Goal: Task Accomplishment & Management: Use online tool/utility

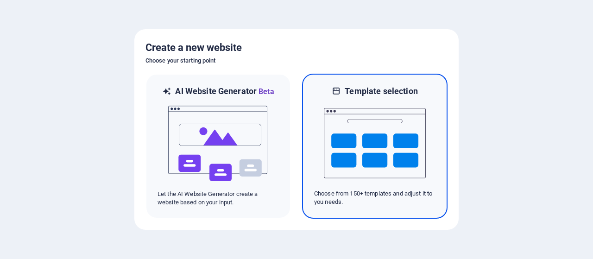
click at [336, 123] on img at bounding box center [375, 143] width 102 height 93
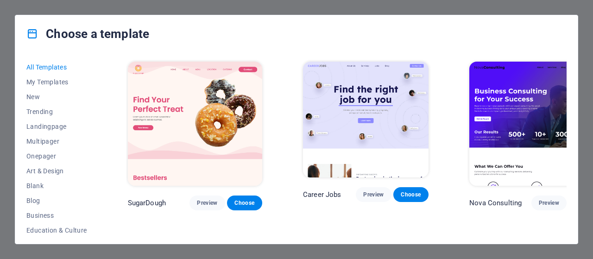
click at [100, 103] on div "All Templates My Templates New Trending Landingpage Multipager Onepager Art & D…" at bounding box center [296, 147] width 562 height 191
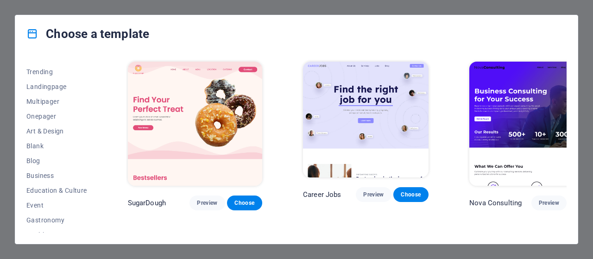
scroll to position [38, 0]
click at [40, 132] on span "Art & Design" at bounding box center [56, 132] width 61 height 7
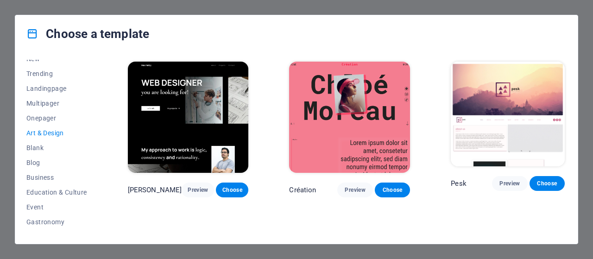
drag, startPoint x: 566, startPoint y: 73, endPoint x: 564, endPoint y: 93, distance: 20.5
click at [564, 93] on div "All Templates My Templates New Trending Landingpage Multipager Onepager Art & D…" at bounding box center [296, 147] width 562 height 191
drag, startPoint x: 563, startPoint y: 92, endPoint x: 565, endPoint y: 121, distance: 29.7
click at [565, 121] on div "Max Hatzy Preview Choose Création Preview Choose Pesk Preview Choose JD Photogr…" at bounding box center [346, 146] width 440 height 173
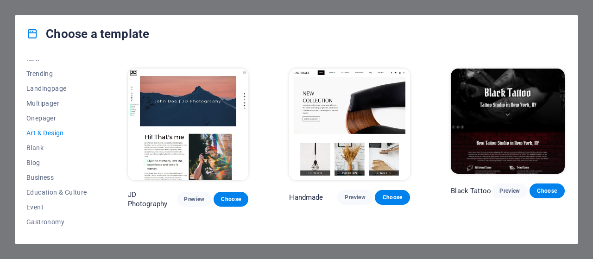
scroll to position [166, 0]
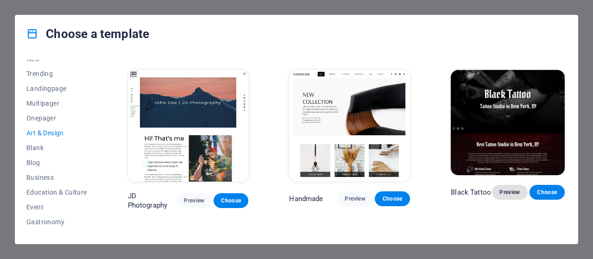
click at [508, 193] on span "Preview" at bounding box center [509, 191] width 20 height 7
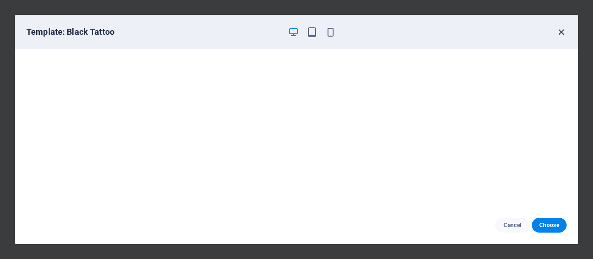
click at [559, 31] on icon "button" at bounding box center [561, 32] width 11 height 11
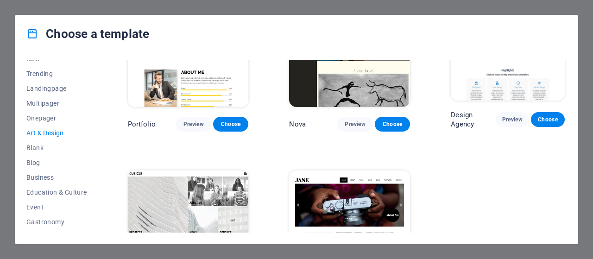
scroll to position [654, 0]
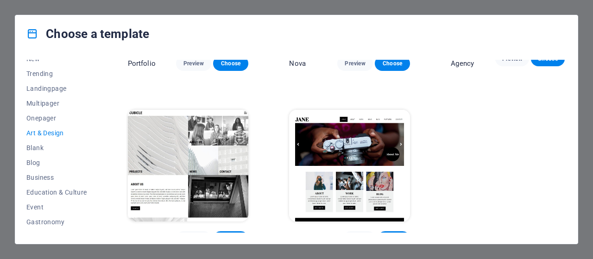
click at [354, 140] on img at bounding box center [349, 165] width 121 height 111
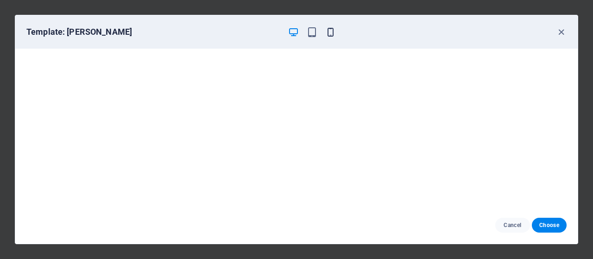
click at [331, 29] on icon "button" at bounding box center [330, 32] width 11 height 11
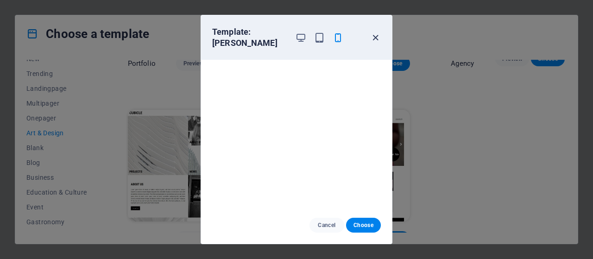
click at [375, 33] on icon "button" at bounding box center [375, 37] width 11 height 11
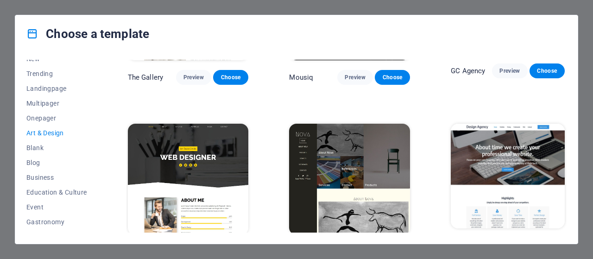
scroll to position [466, 0]
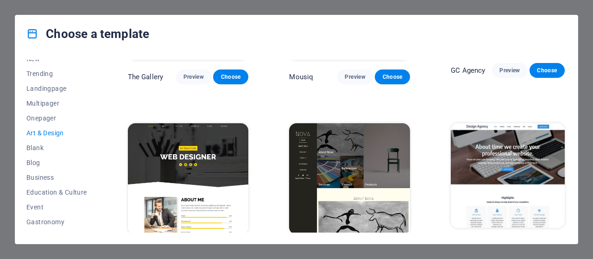
click at [206, 126] on img at bounding box center [188, 178] width 121 height 111
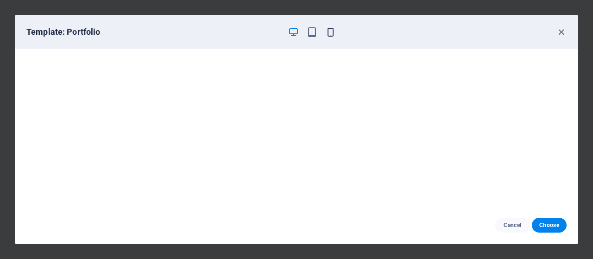
click at [328, 32] on icon "button" at bounding box center [330, 32] width 11 height 11
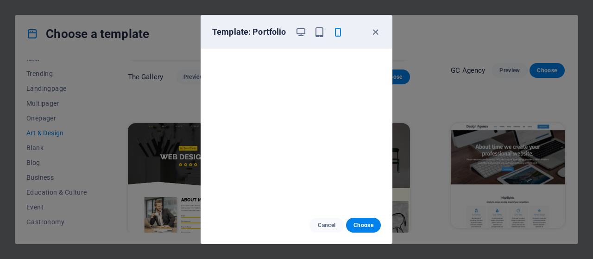
click at [141, 69] on div "Template: Portfolio Cancel Choose" at bounding box center [296, 129] width 593 height 259
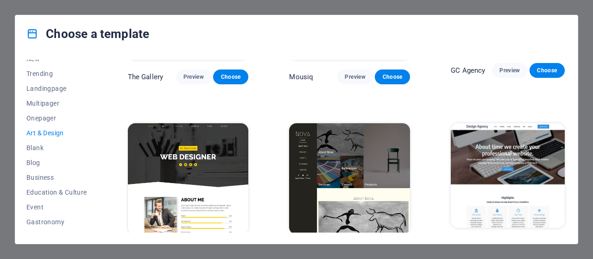
scroll to position [0, 0]
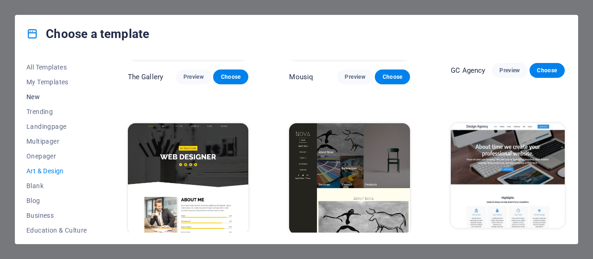
click at [34, 98] on span "New" at bounding box center [56, 96] width 61 height 7
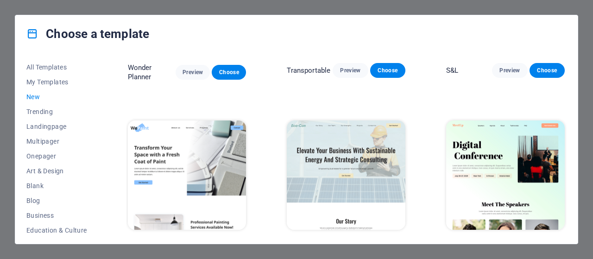
scroll to position [466, 0]
drag, startPoint x: 566, startPoint y: 169, endPoint x: 568, endPoint y: 115, distance: 53.7
click at [568, 115] on div "All Templates My Templates New Trending Landingpage Multipager Onepager Art & D…" at bounding box center [296, 147] width 562 height 191
click at [570, 101] on div "All Templates My Templates New Trending Landingpage Multipager Onepager Art & D…" at bounding box center [296, 147] width 562 height 191
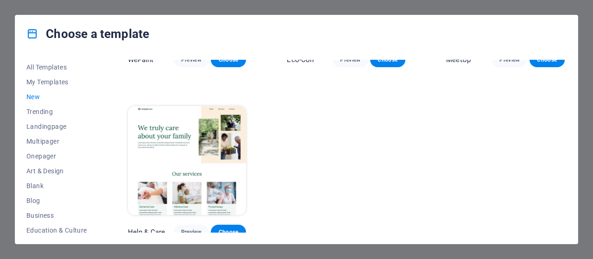
scroll to position [654, 0]
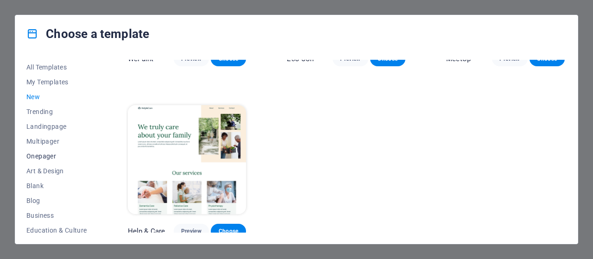
click at [45, 156] on span "Onepager" at bounding box center [56, 155] width 61 height 7
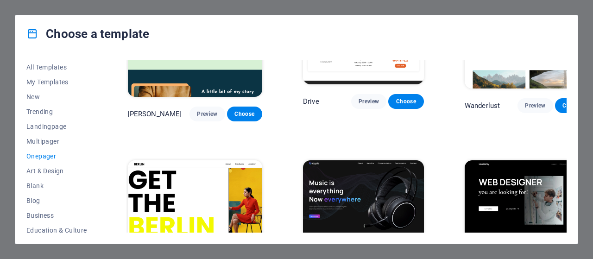
scroll to position [133, 0]
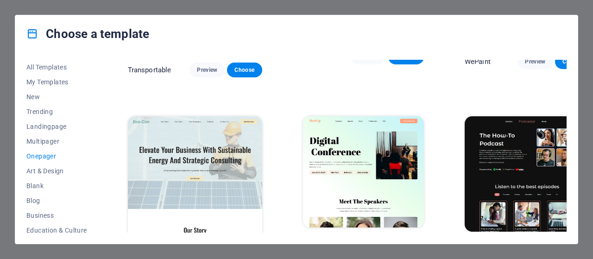
drag, startPoint x: 566, startPoint y: 68, endPoint x: 565, endPoint y: 78, distance: 10.2
click at [565, 78] on div "All Templates My Templates New Trending Landingpage Multipager Onepager Art & D…" at bounding box center [296, 147] width 562 height 191
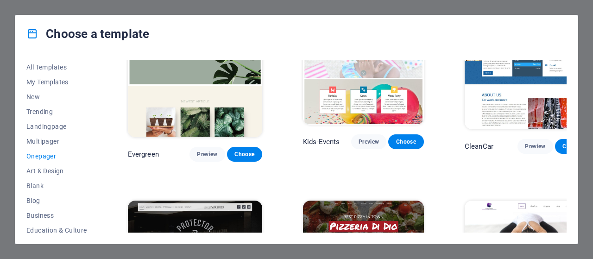
scroll to position [1363, 0]
click at [52, 171] on span "Art & Design" at bounding box center [56, 170] width 61 height 7
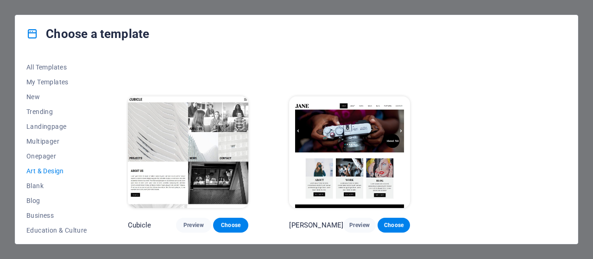
scroll to position [654, 0]
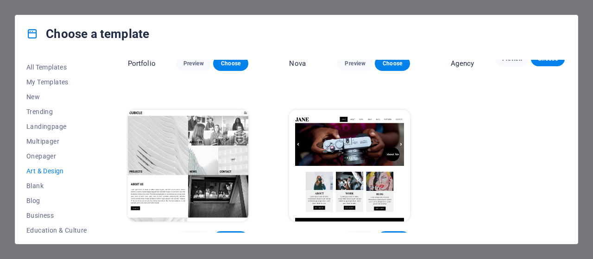
drag, startPoint x: 566, startPoint y: 211, endPoint x: 575, endPoint y: 169, distance: 42.6
click at [575, 169] on div "All Templates My Templates New Trending Landingpage Multipager Onepager Art & D…" at bounding box center [296, 147] width 562 height 191
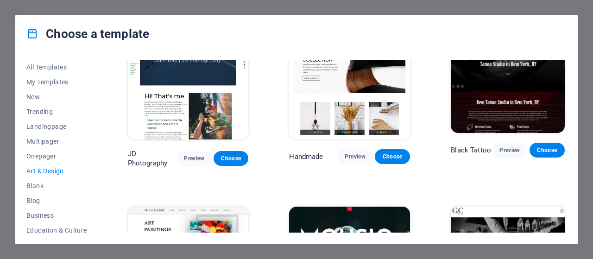
scroll to position [160, 0]
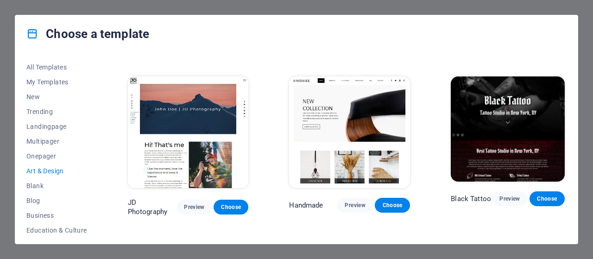
click at [498, 150] on img at bounding box center [508, 128] width 114 height 105
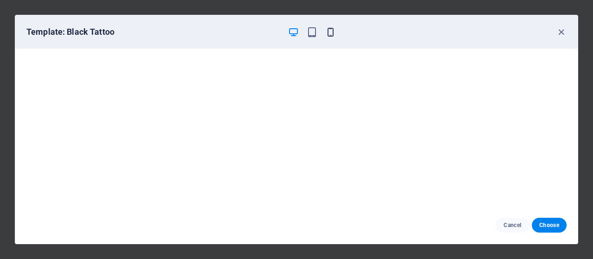
click at [332, 31] on icon "button" at bounding box center [330, 32] width 11 height 11
